Goal: Information Seeking & Learning: Learn about a topic

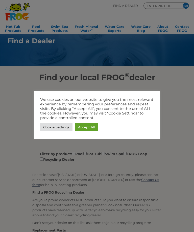
click at [96, 128] on link "Accept All" at bounding box center [86, 127] width 23 height 8
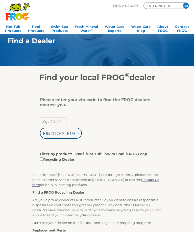
click at [62, 121] on input "Zip Code" at bounding box center [53, 121] width 27 height 8
type input "Zip Code"
click at [47, 122] on input "text" at bounding box center [53, 121] width 27 height 8
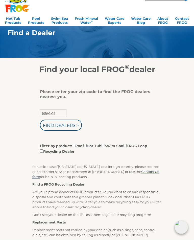
type input "89441"
click at [87, 152] on input "Filter by product: Pool Hot Tub Swim Spa FROG Leap Recycling Dealer" at bounding box center [84, 153] width 3 height 3
checkbox input "true"
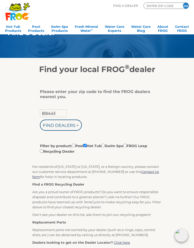
click at [68, 125] on input "Find Dealers >" at bounding box center [61, 124] width 42 height 11
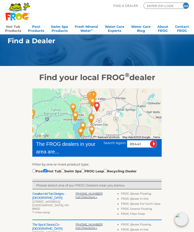
click at [9, 27] on link "Hot Tub Products" at bounding box center [13, 28] width 16 height 10
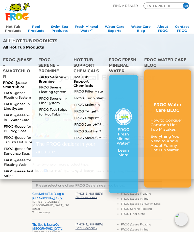
click at [11, 90] on link "FROG @ease Floating System" at bounding box center [19, 94] width 30 height 9
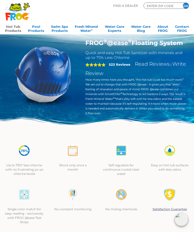
click at [12, 30] on link "Hot Tub Products" at bounding box center [13, 28] width 16 height 10
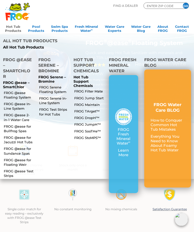
click at [46, 85] on link "FROG Serene Floating System" at bounding box center [54, 89] width 30 height 9
